Goal: Communication & Community: Answer question/provide support

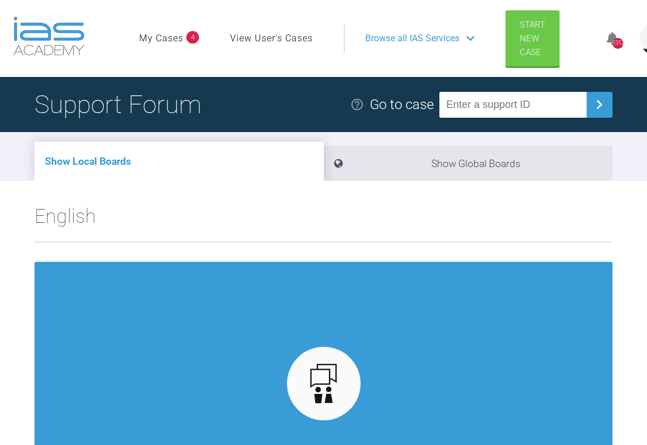
click at [172, 41] on link "My Cases" at bounding box center [161, 38] width 44 height 15
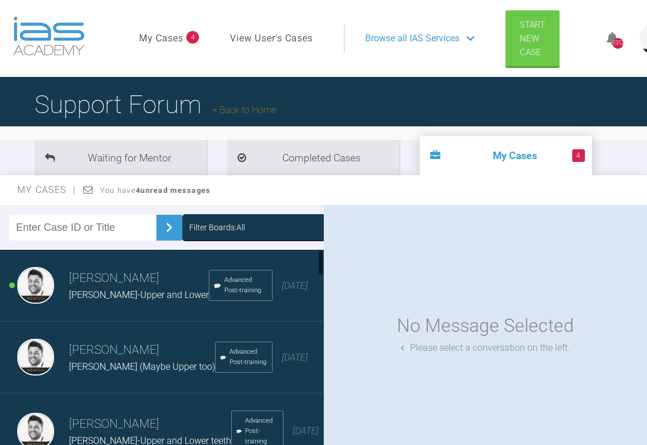
click at [108, 283] on h3 "[PERSON_NAME]" at bounding box center [139, 279] width 140 height 20
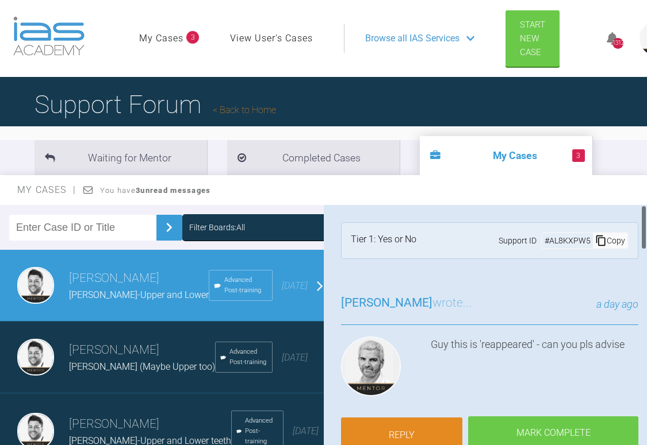
click at [431, 426] on link "Reply" at bounding box center [402, 436] width 122 height 36
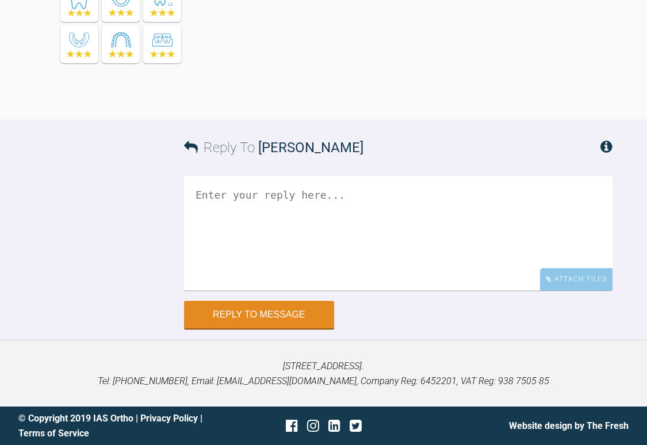
scroll to position [1758, 0]
click at [291, 226] on textarea at bounding box center [398, 233] width 428 height 115
type textarea "I"
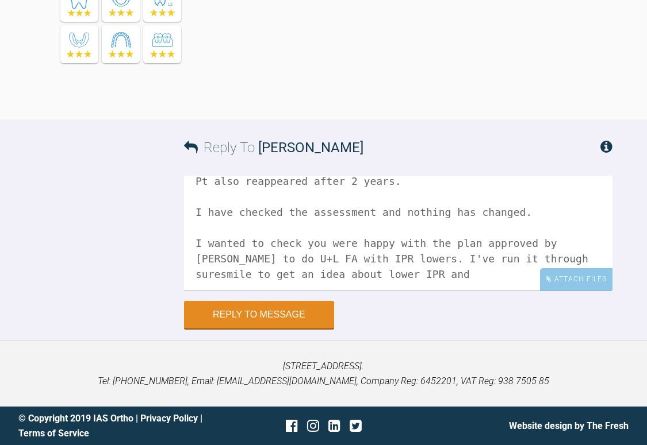
scroll to position [48, 0]
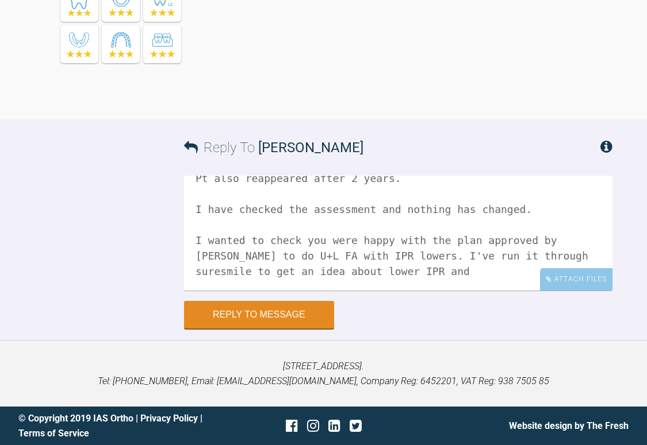
click at [517, 213] on textarea "Hi [PERSON_NAME], Pt also reappeared after 2 years. I have checked the assessme…" at bounding box center [398, 233] width 428 height 115
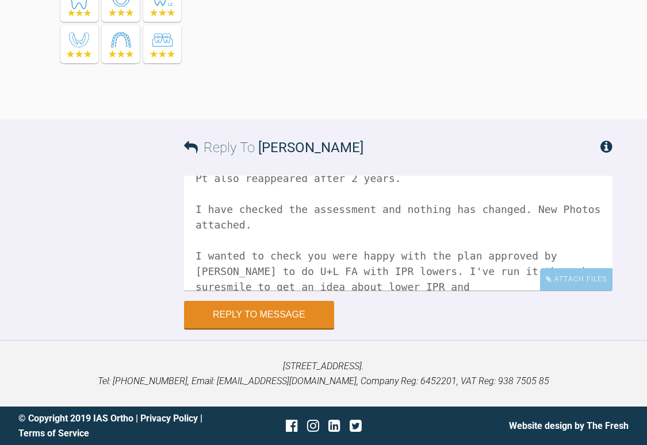
scroll to position [63, 0]
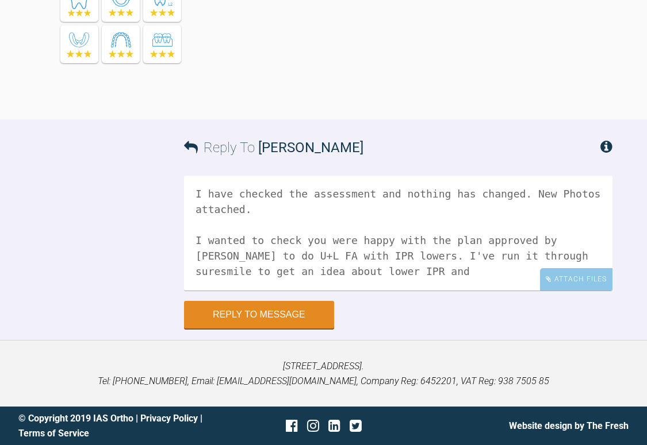
click at [361, 269] on textarea "Hi [PERSON_NAME], Pt also reappeared after 2 years. I have checked the assessme…" at bounding box center [398, 233] width 428 height 115
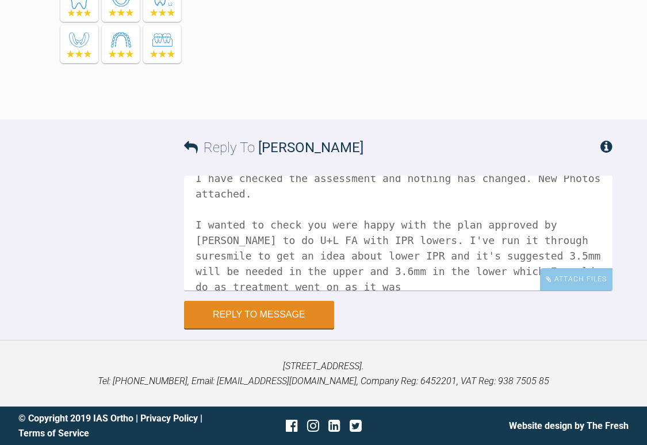
scroll to position [82, 0]
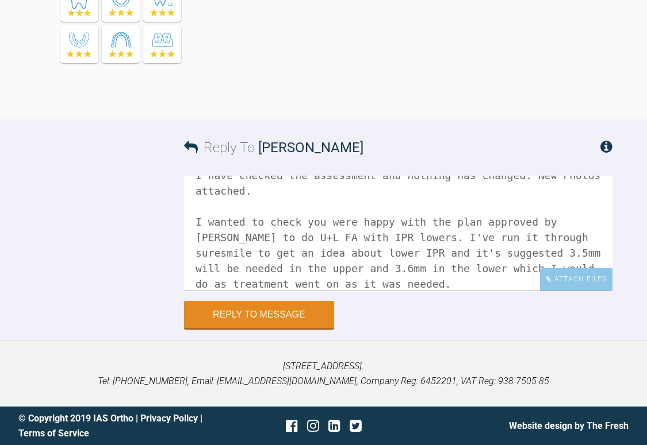
click at [355, 285] on textarea "Hi [PERSON_NAME], Pt also reappeared after 2 years. I have checked the assessme…" at bounding box center [398, 233] width 428 height 115
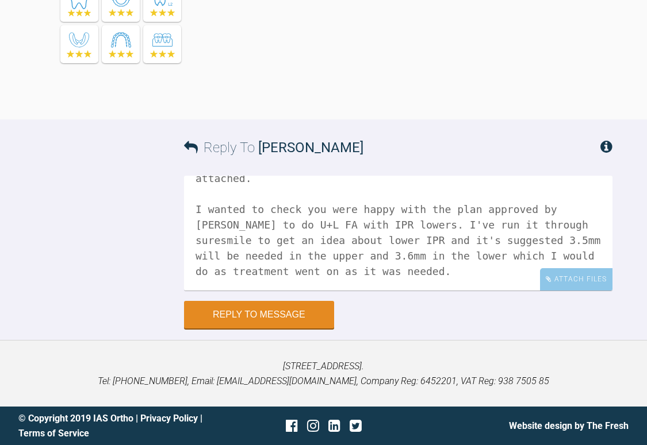
drag, startPoint x: 287, startPoint y: 224, endPoint x: 321, endPoint y: 225, distance: 33.4
click at [321, 225] on textarea "Hi [PERSON_NAME], Pt also reappeared after 2 years. I have checked the assessme…" at bounding box center [398, 233] width 428 height 115
drag, startPoint x: 230, startPoint y: 271, endPoint x: 189, endPoint y: 271, distance: 42.0
click at [189, 271] on textarea "Hi [PERSON_NAME], Pt also reappeared after 2 years. I have checked the assessme…" at bounding box center [398, 233] width 428 height 115
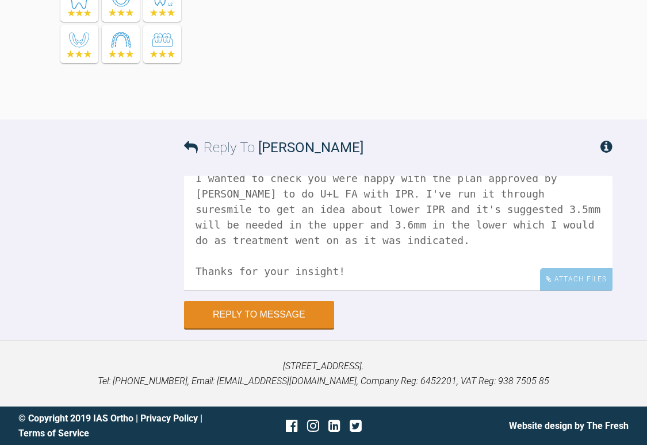
scroll to position [144, 0]
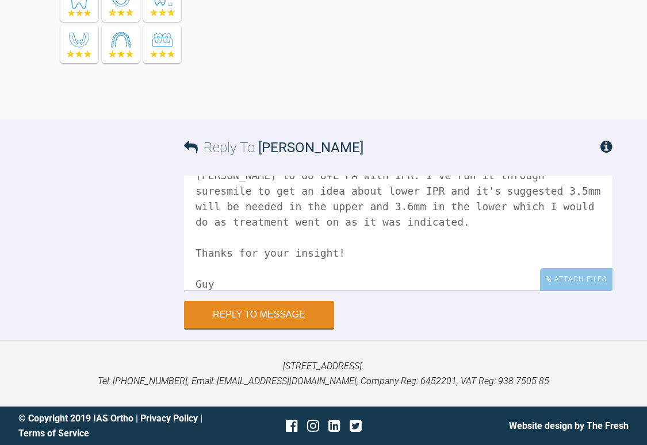
click at [291, 231] on textarea "Hi [PERSON_NAME], Pt also reappeared after 2 years. I have checked the assessme…" at bounding box center [398, 233] width 428 height 115
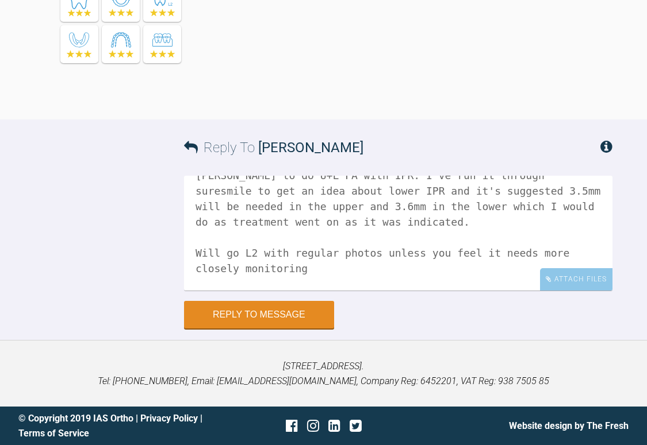
click at [262, 270] on textarea "Hi [PERSON_NAME], Pt also reappeared after 2 years. I have checked the assessme…" at bounding box center [398, 233] width 428 height 115
click at [577, 285] on div "Attach Files" at bounding box center [576, 279] width 72 height 22
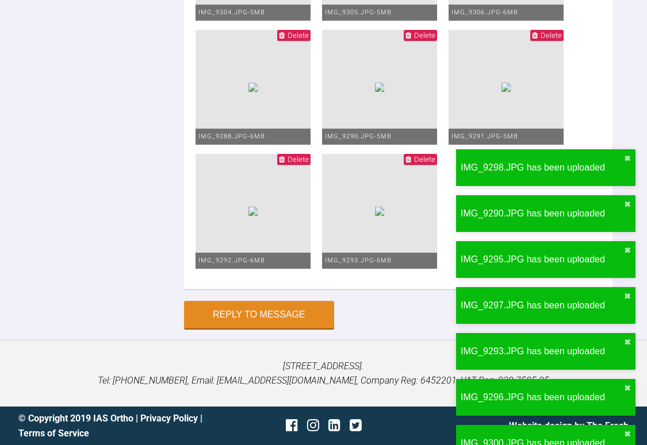
scroll to position [2677, 0]
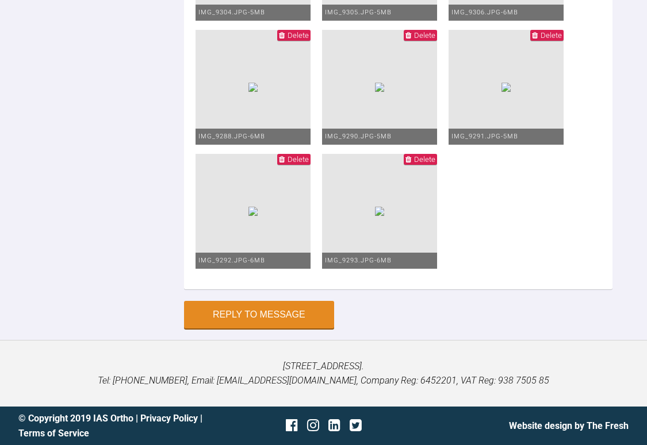
type textarea "Hi [PERSON_NAME], Pt also reappeared after 2 years. I have checked the assessme…"
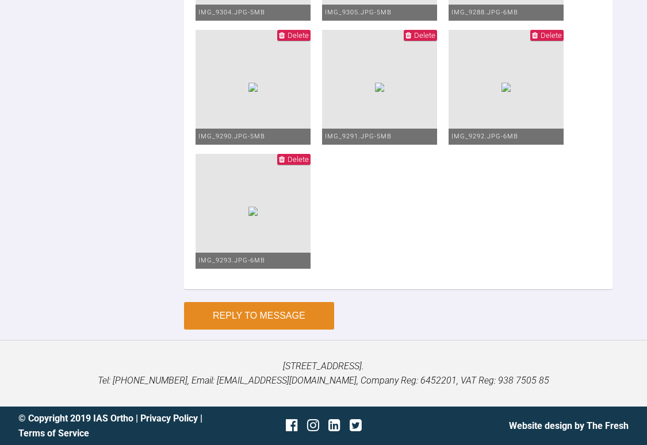
click at [285, 313] on button "Reply to Message" at bounding box center [259, 316] width 150 height 28
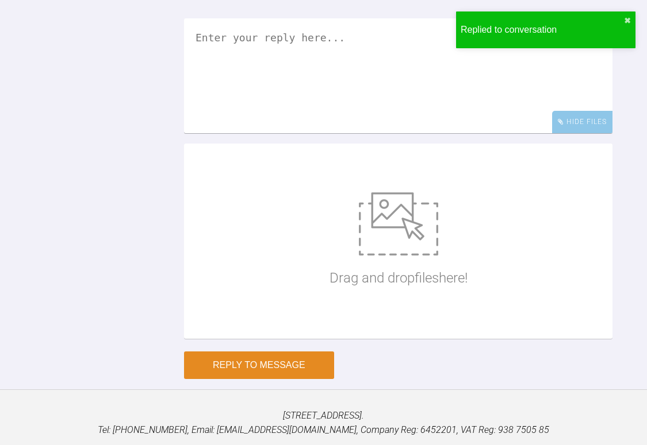
scroll to position [2151, 0]
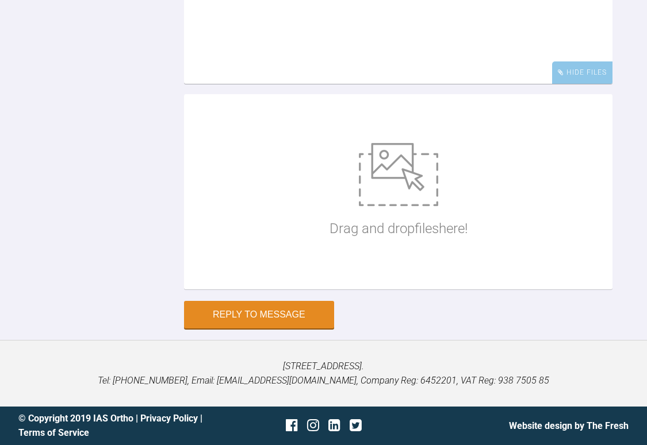
scroll to position [2956, 0]
click at [304, 84] on textarea at bounding box center [398, 26] width 428 height 115
type textarea "OPG and PA lower ants too..."
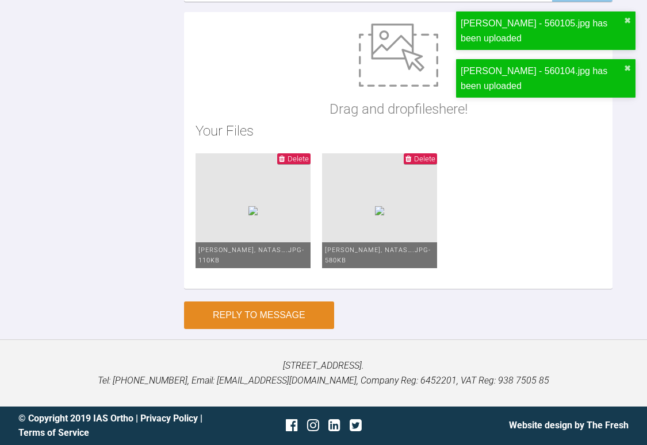
click at [293, 312] on button "Reply to Message" at bounding box center [259, 316] width 150 height 28
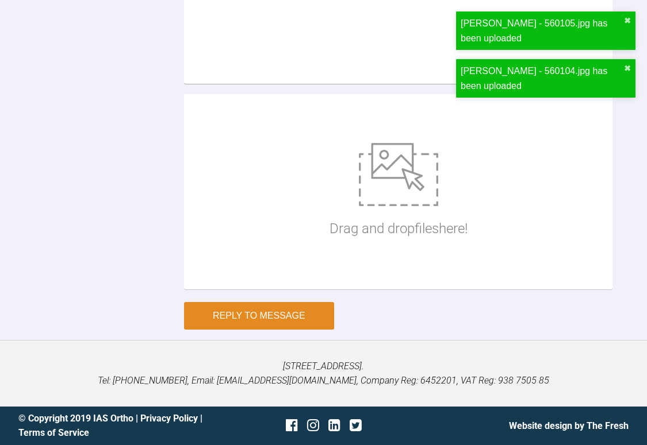
scroll to position [3149, 0]
